Goal: Task Accomplishment & Management: Manage account settings

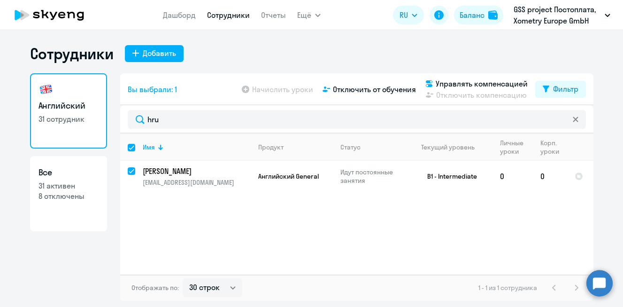
select select "30"
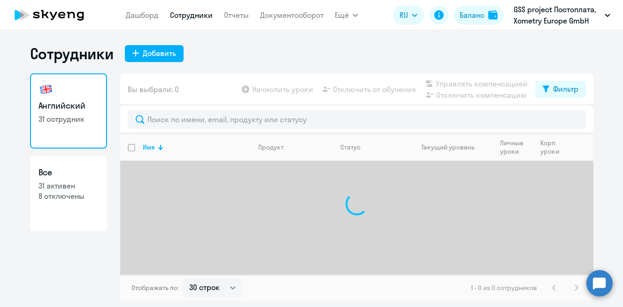
select select "30"
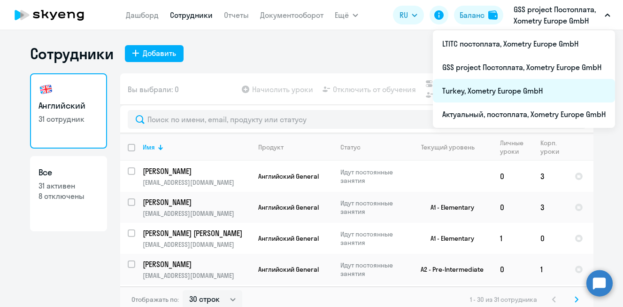
click at [512, 92] on li "Turkey, Xometry Europe GmbH" at bounding box center [524, 90] width 182 height 23
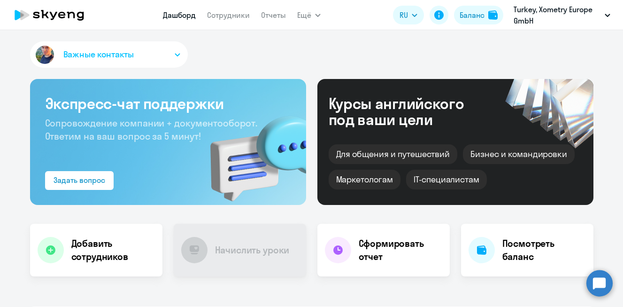
select select "30"
